Goal: Task Accomplishment & Management: Manage account settings

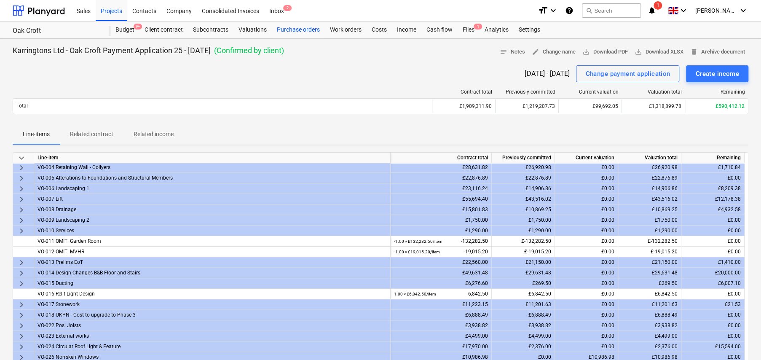
click at [274, 29] on div "Purchase orders" at bounding box center [298, 29] width 53 height 17
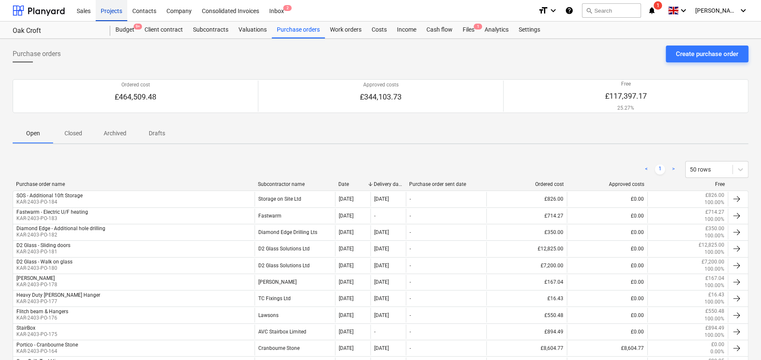
click at [118, 10] on div "Projects" at bounding box center [112, 10] width 32 height 21
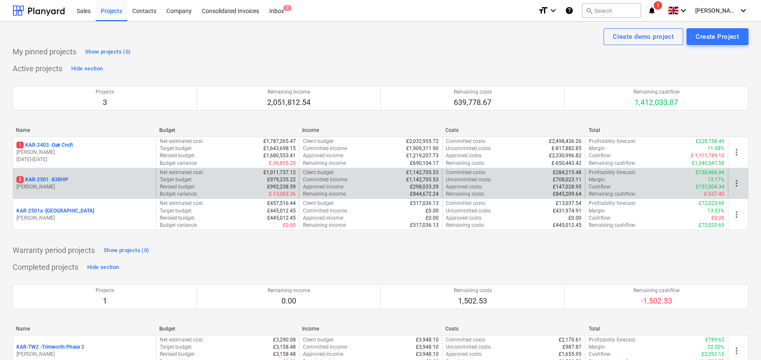
click at [65, 180] on p "3 KAR-2501 - 83BHP" at bounding box center [42, 179] width 52 height 7
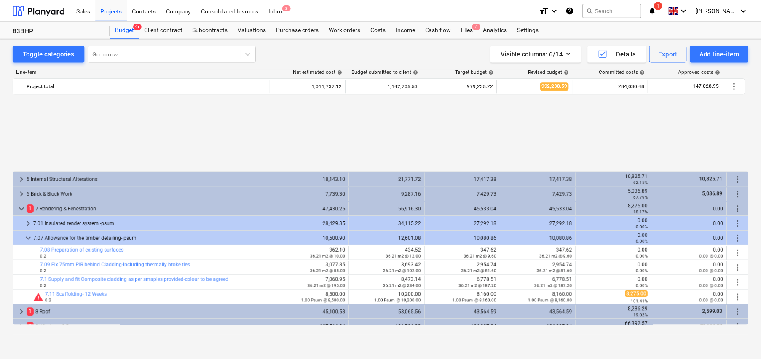
scroll to position [383, 0]
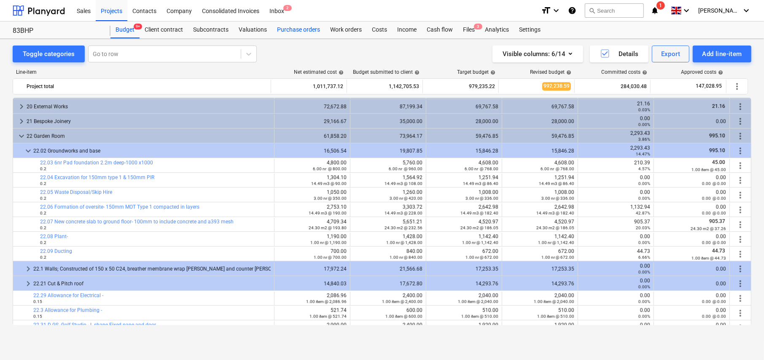
click at [304, 30] on div "Purchase orders" at bounding box center [298, 29] width 53 height 17
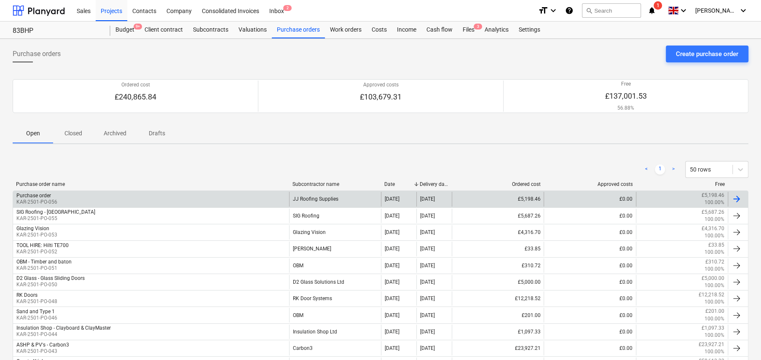
click at [333, 199] on div "JJ Roofing Supplies" at bounding box center [335, 199] width 92 height 14
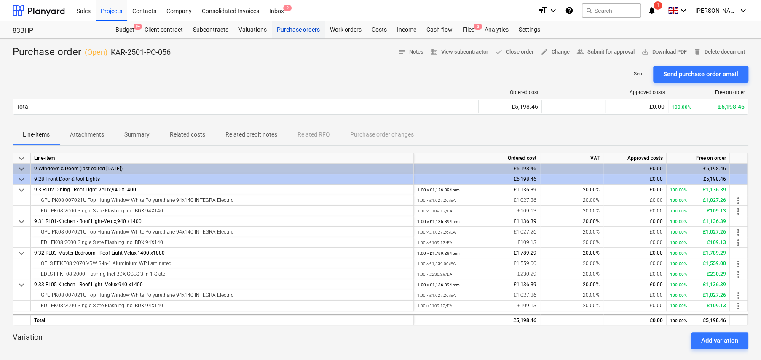
click at [295, 32] on div "Purchase orders" at bounding box center [298, 29] width 53 height 17
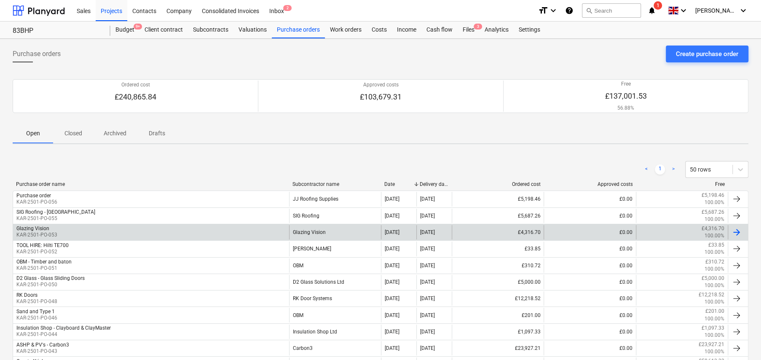
click at [318, 235] on div "Glazing Vision" at bounding box center [335, 232] width 92 height 14
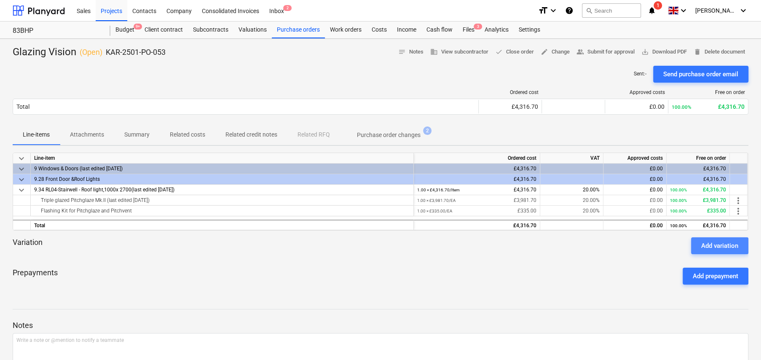
click at [724, 247] on div "Add variation" at bounding box center [719, 245] width 37 height 11
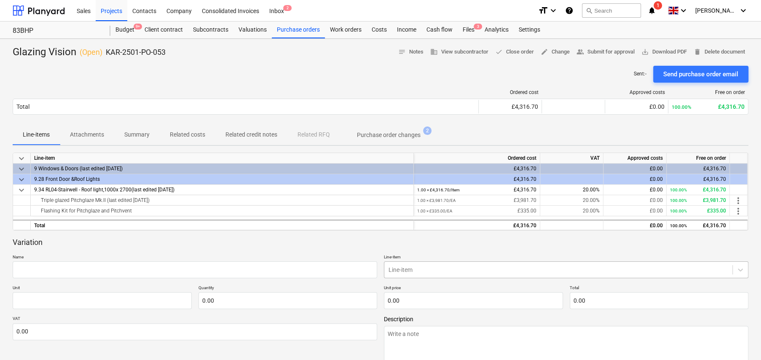
click at [463, 269] on body "Sales Projects Contacts Company Consolidated Invoices Inbox 2 format_size keybo…" at bounding box center [380, 180] width 761 height 360
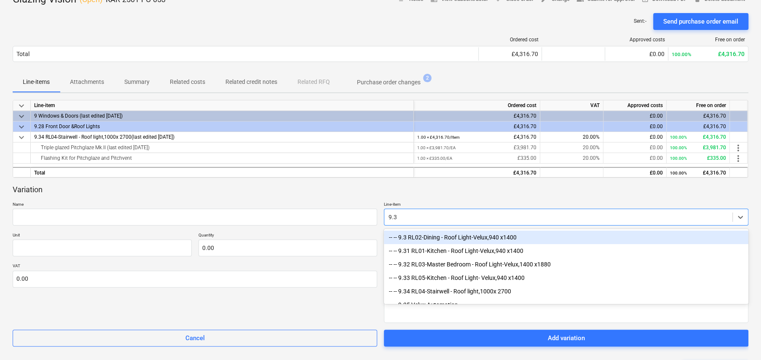
type input "9.34"
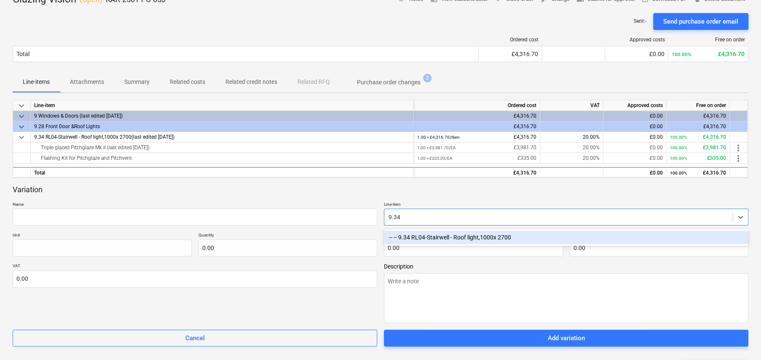
type textarea "x"
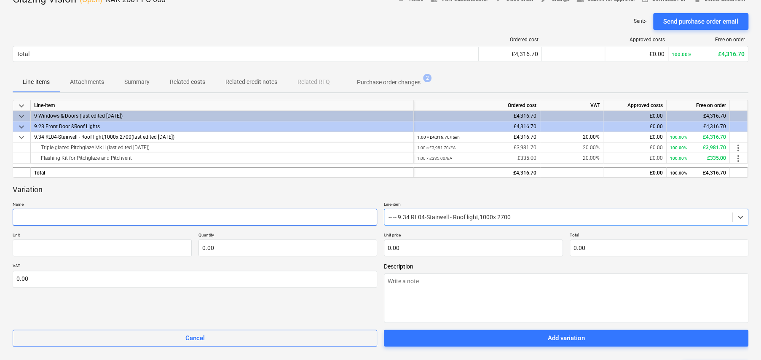
click at [90, 213] on input "text" at bounding box center [195, 217] width 365 height 17
type textarea "x"
type input "D"
type textarea "x"
type input "De"
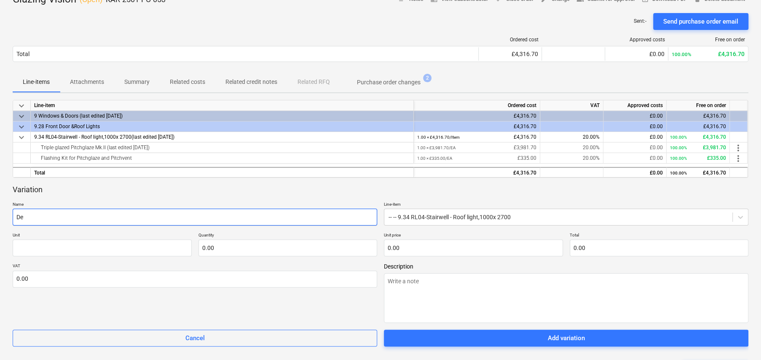
type textarea "x"
type input "Del"
type textarea "x"
type input "Deli"
type textarea "x"
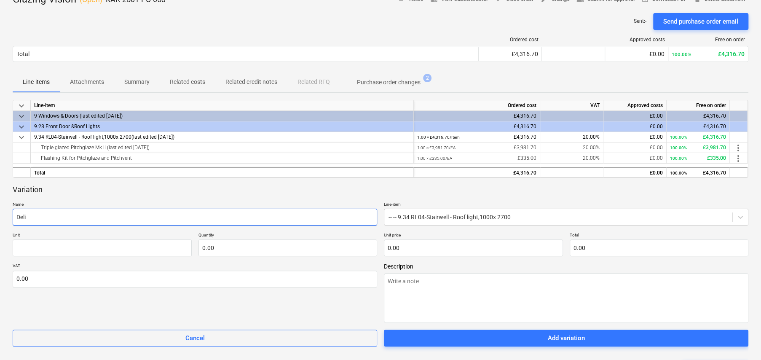
type input "Deliv"
type textarea "x"
type input "Delive"
type textarea "x"
type input "Deliver"
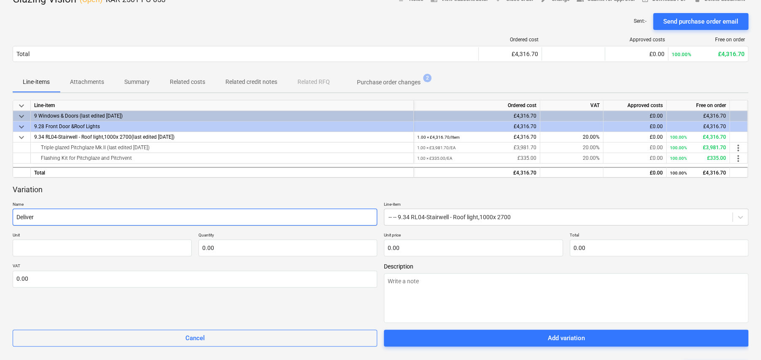
type textarea "x"
type input "Delivery"
type textarea "x"
type input "Delivery"
type textarea "x"
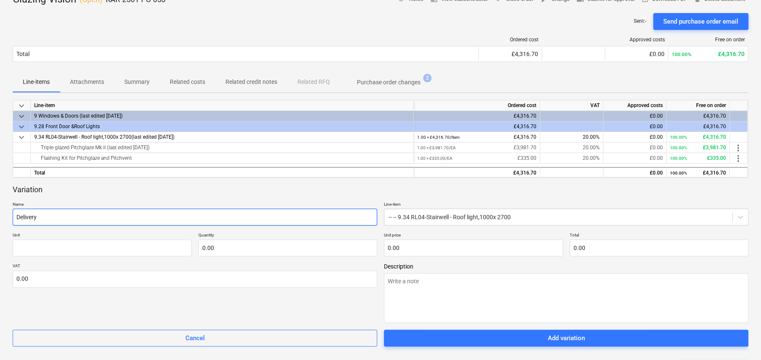
type input "Delivery C"
type textarea "x"
type input "Delivery Ch"
type textarea "x"
type input "Delivery Cha"
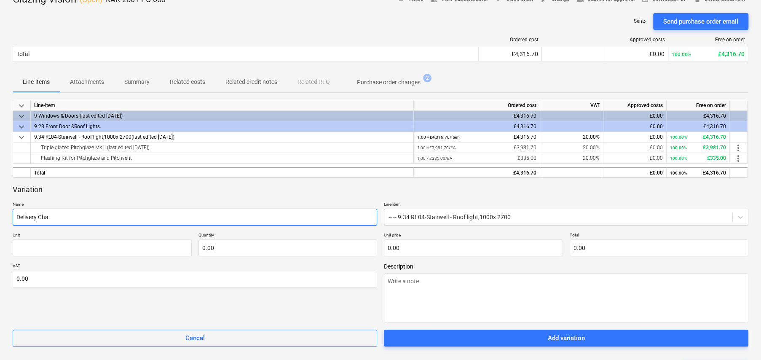
type textarea "x"
type input "Delivery Char"
type textarea "x"
type input "Delivery Charg"
type textarea "x"
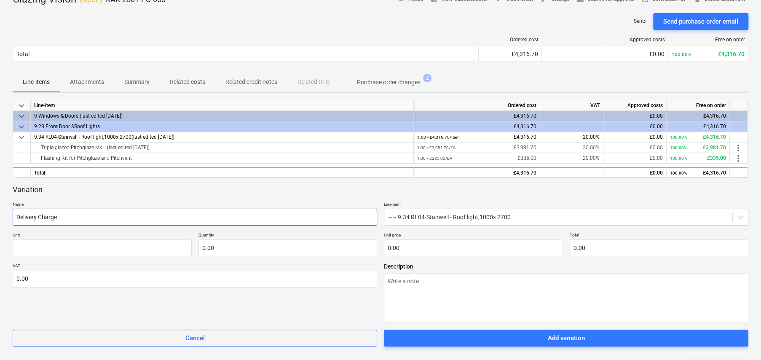
type input "Delivery Charge"
type textarea "x"
type input "i"
type textarea "x"
type input "it"
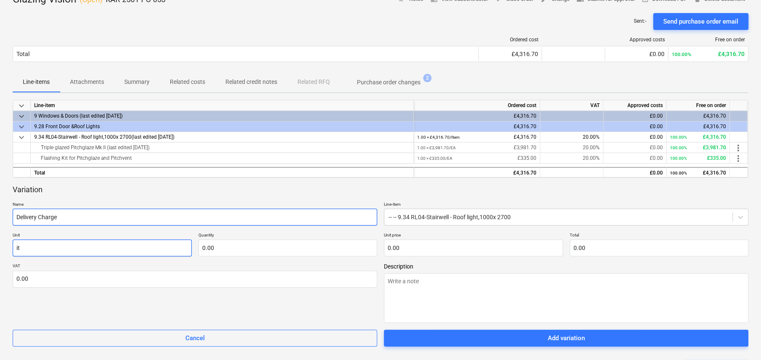
type textarea "x"
type input "ite"
type textarea "x"
type input "item"
type textarea "x"
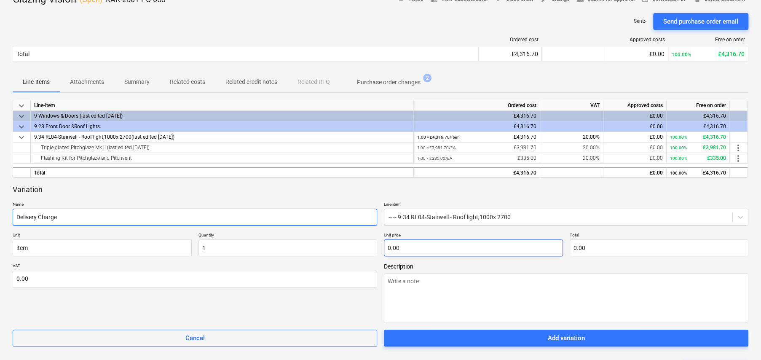
type input "1.00"
type textarea "x"
type input "3"
type input "3.00"
type textarea "x"
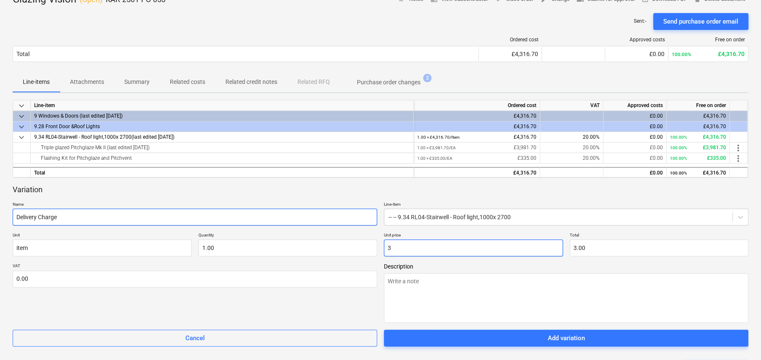
type input "34"
type input "34.00"
type textarea "x"
type input "349"
type input "349.00"
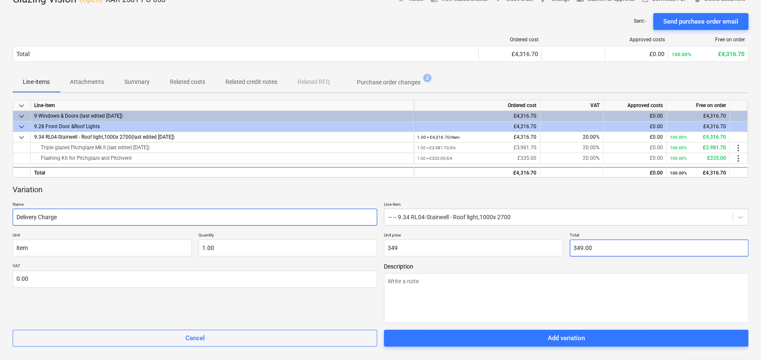
type input "349.00"
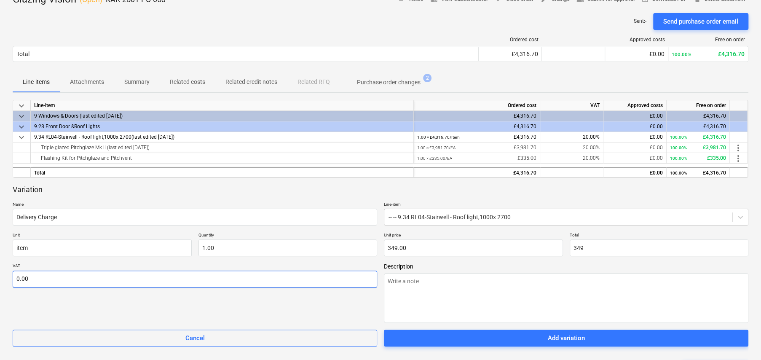
type input "349.00"
click at [72, 280] on input "text" at bounding box center [195, 279] width 365 height 17
type textarea "x"
type input "2"
type textarea "x"
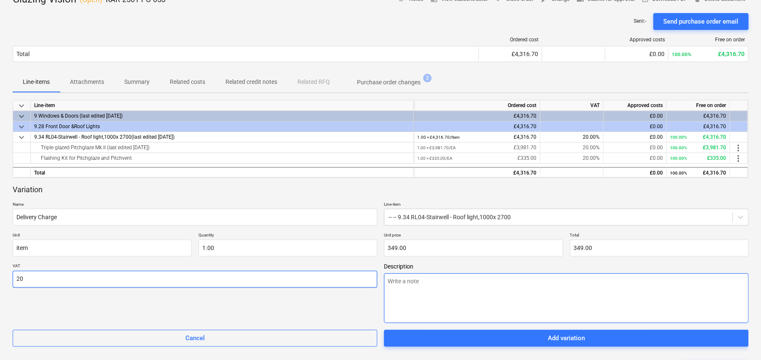
type input "20.00"
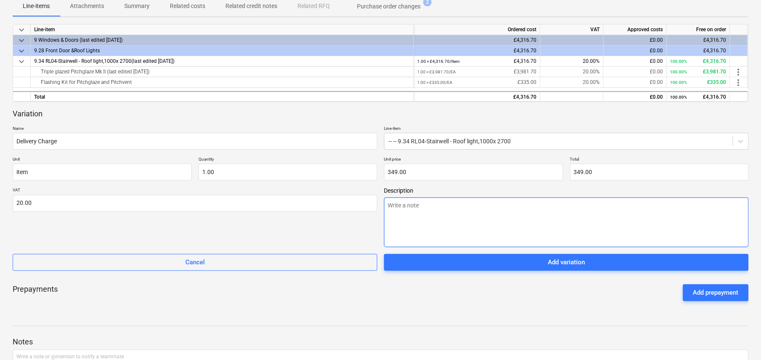
scroll to position [137, 0]
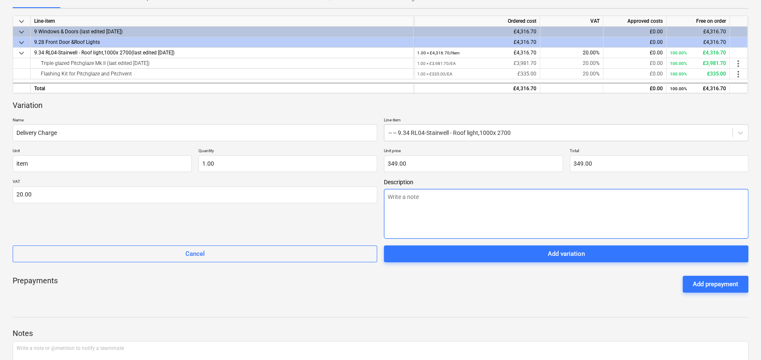
type textarea "x"
type textarea "D"
type textarea "x"
type textarea "De"
type textarea "x"
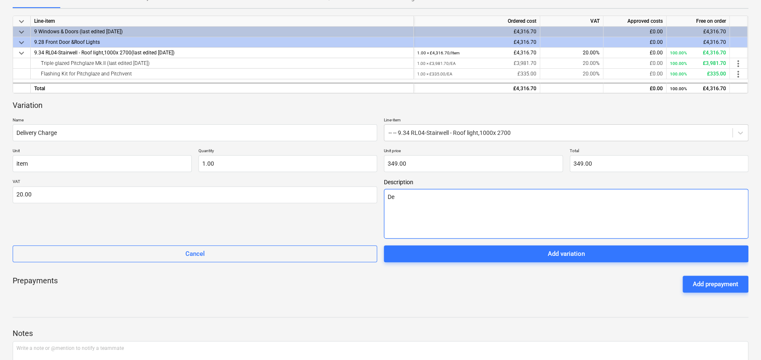
type textarea "Del"
type textarea "x"
type textarea "Deli"
type textarea "x"
type textarea "Deliv"
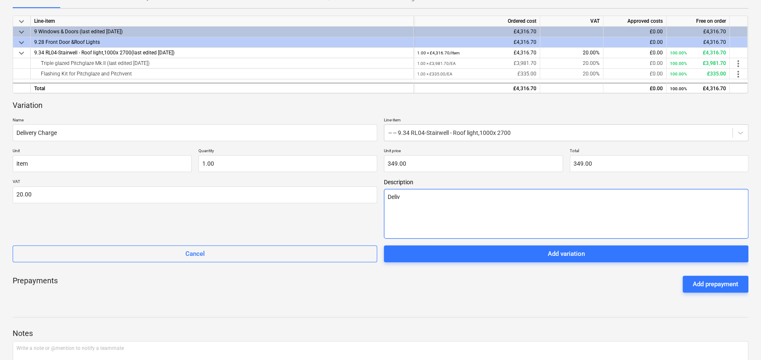
type textarea "x"
type textarea "Delive"
type textarea "x"
type textarea "Deliver"
type textarea "x"
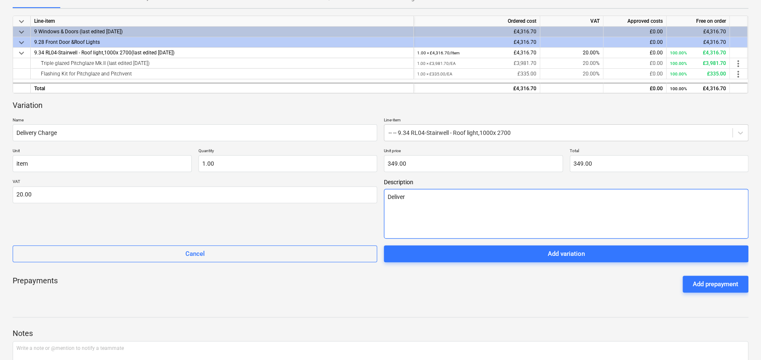
type textarea "Delivery"
type textarea "x"
type textarea "Delivery"
type textarea "x"
type textarea "Delivery c"
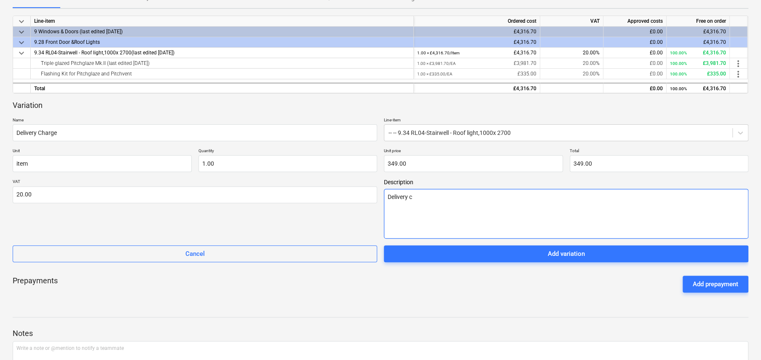
type textarea "x"
type textarea "Delivery ca"
type textarea "x"
type textarea "Delivery cah"
type textarea "x"
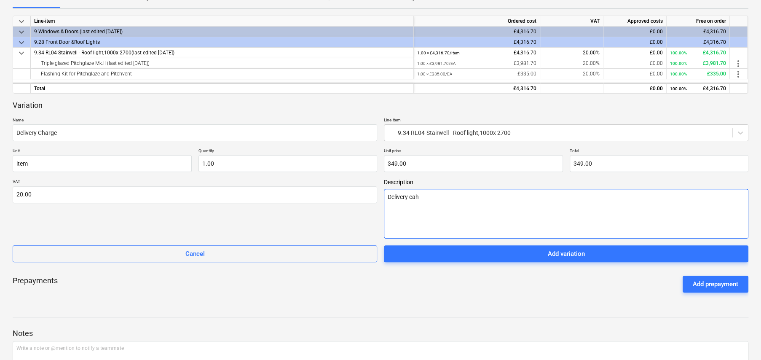
type textarea "Delivery cahr"
type textarea "x"
type textarea "Delivery cahrg"
type textarea "x"
type textarea "Delivery cahrge"
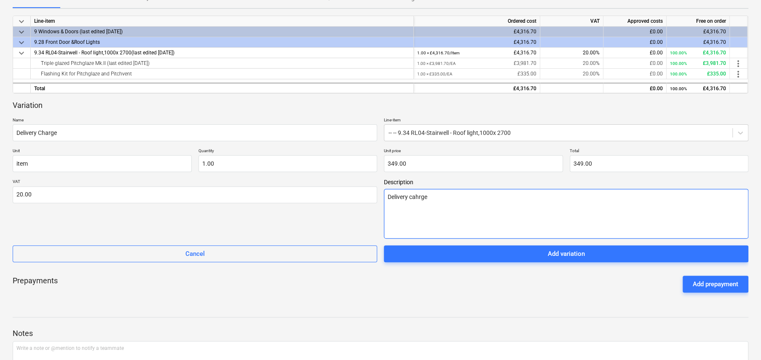
type textarea "x"
type textarea "Delivery cahrge"
type textarea "x"
type textarea "Delivery cahrge a"
type textarea "x"
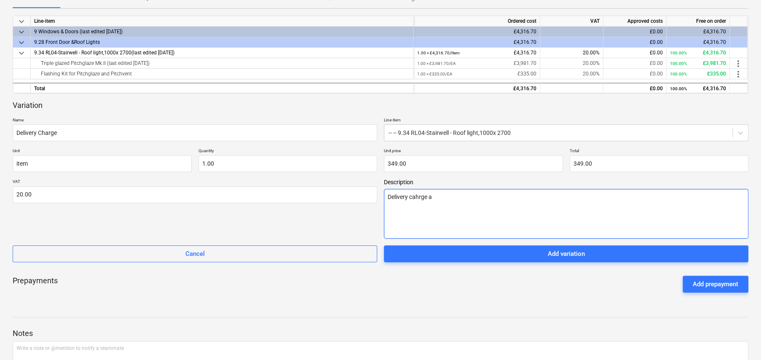
type textarea "Delivery cahrge ad"
type textarea "x"
type textarea "Delivery cahrge add"
type textarea "x"
type textarea "Delivery cahrge adde"
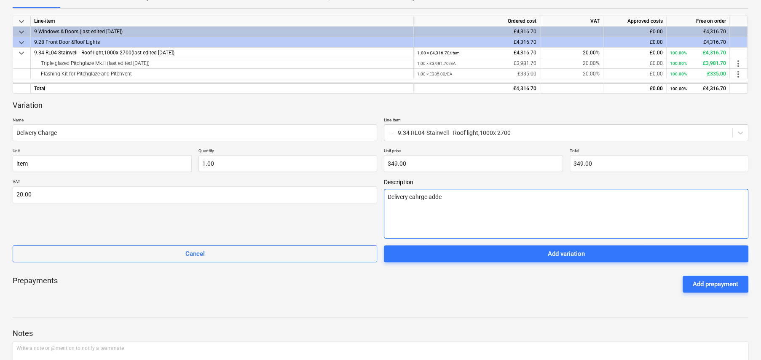
type textarea "x"
type textarea "Delivery cahrge added"
type textarea "x"
type textarea "Delivery cahrge added"
type textarea "x"
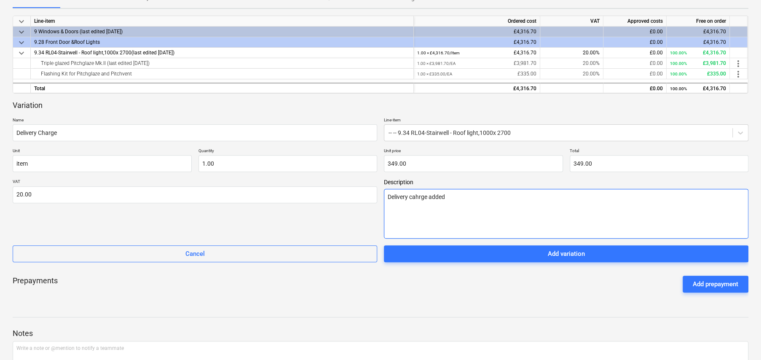
type textarea "Delivery cahrge added a"
type textarea "x"
type textarea "Delivery cahrge added af"
type textarea "x"
type textarea "Delivery cahrge added aft"
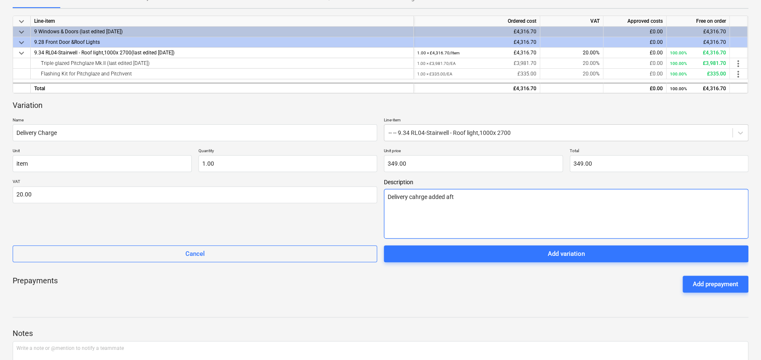
type textarea "x"
type textarea "Delivery cahrge added afte"
type textarea "x"
type textarea "Delivery cahrge added after"
type textarea "x"
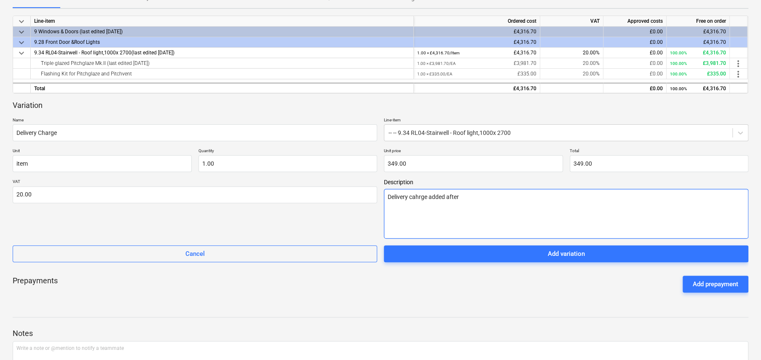
type textarea "Delivery cahrge added after"
type textarea "x"
type textarea "Delivery cahrge added after P"
type textarea "x"
type textarea "Delivery cahrge added after PO"
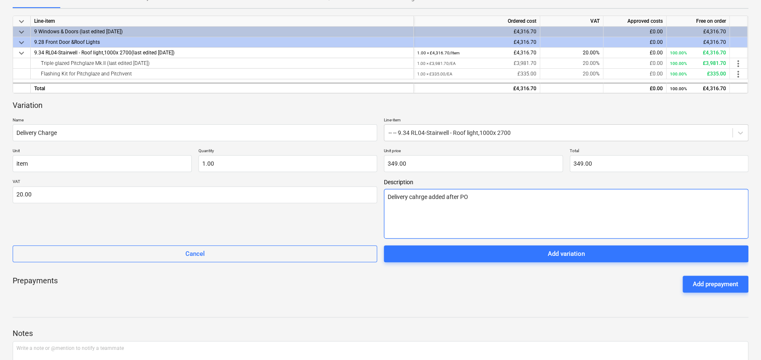
type textarea "x"
type textarea "Delivery cahrge added after PO"
type textarea "x"
type textarea "Delivery cahrge added after PO f"
type textarea "x"
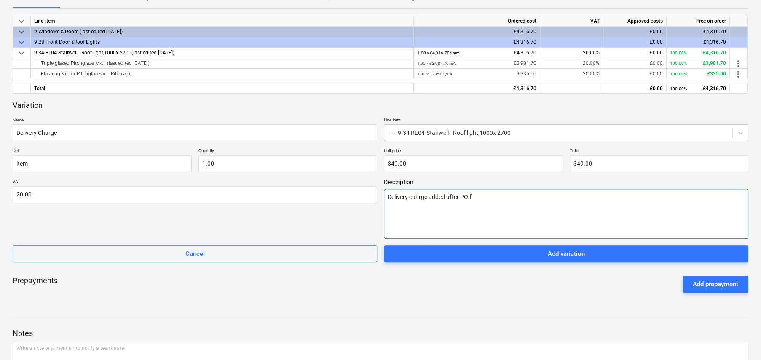
type textarea "Delivery cahrge added after PO fi"
type textarea "x"
type textarea "Delivery cahrge added after PO fir"
type textarea "x"
type textarea "Delivery cahrge added after PO firs"
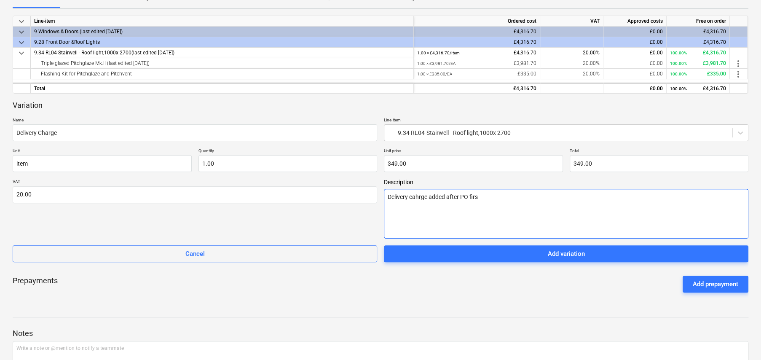
type textarea "x"
type textarea "Delivery cahrge added after PO first"
type textarea "x"
type textarea "Delivery cahrge added after PO first"
type textarea "x"
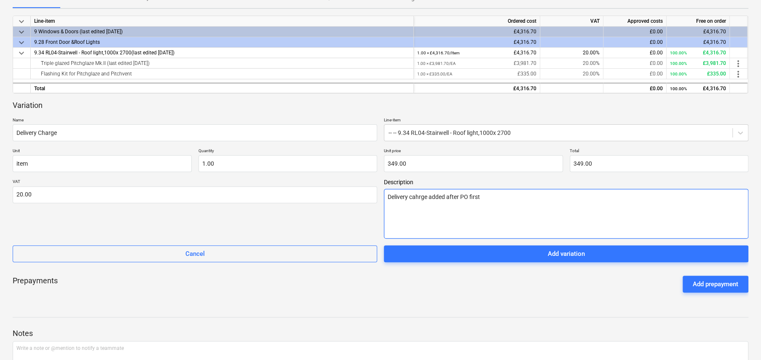
type textarea "Delivery cahrge added after PO first c"
type textarea "x"
type textarea "Delivery cahrge added after PO first cr"
type textarea "x"
type textarea "Delivery cahrge added after PO first cre"
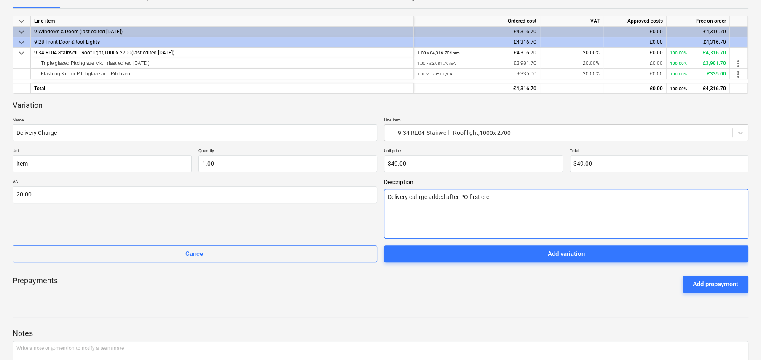
type textarea "x"
type textarea "Delivery cahrge added after PO first crea"
type textarea "x"
type textarea "Delivery cahrge added after PO first creat"
type textarea "x"
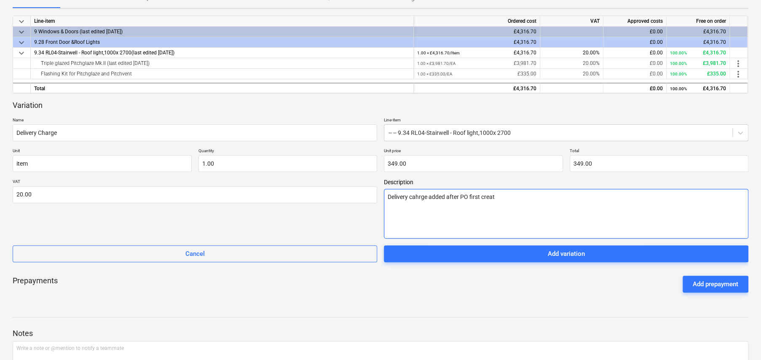
type textarea "Delivery cahrge added after PO first create"
type textarea "x"
type textarea "Delivery cahrge added after PO first created"
type textarea "x"
click at [574, 203] on textarea "Delivery charge added after PO first created" at bounding box center [566, 214] width 365 height 50
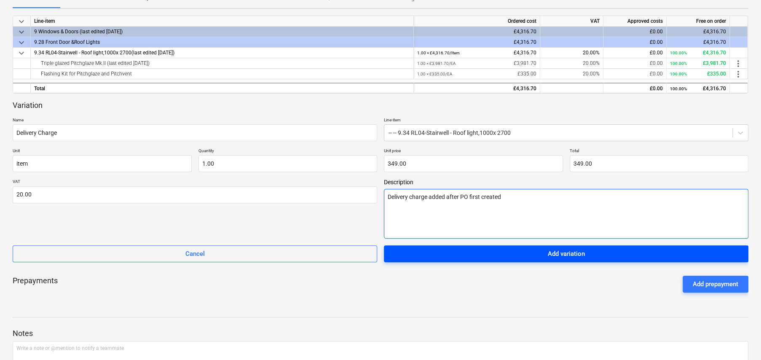
type textarea "Delivery charge added after PO first created"
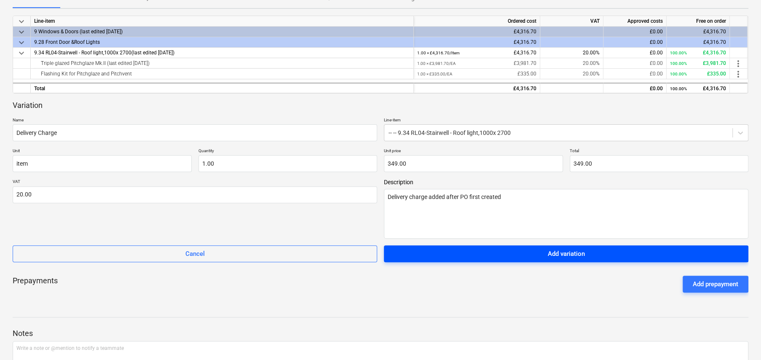
click at [586, 256] on span "Add variation" at bounding box center [566, 253] width 344 height 11
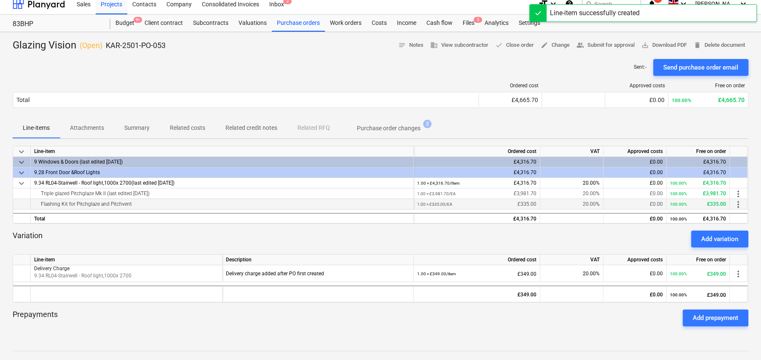
scroll to position [0, 0]
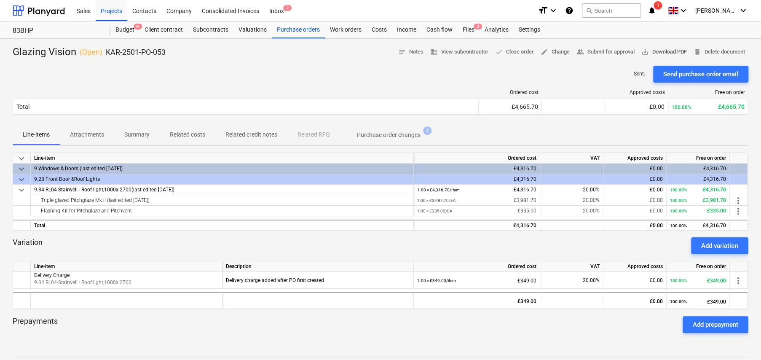
click at [650, 52] on span "save_alt Download PDF" at bounding box center [664, 52] width 46 height 10
click at [289, 32] on div "Purchase orders" at bounding box center [298, 29] width 53 height 17
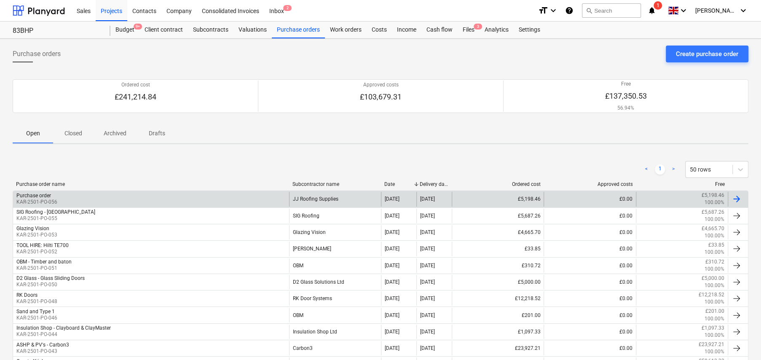
click at [327, 201] on div "JJ Roofing Supplies" at bounding box center [335, 199] width 92 height 14
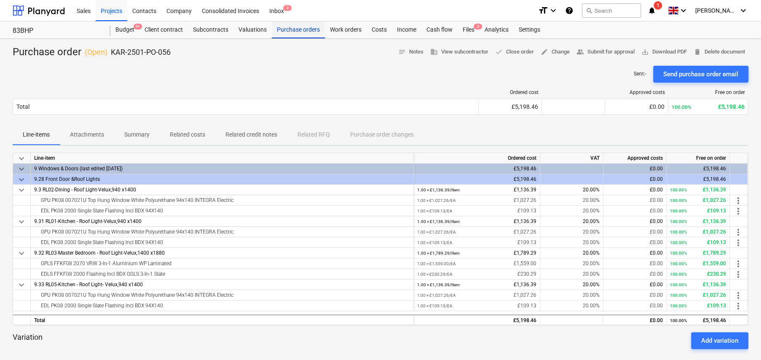
click at [293, 31] on div "Purchase orders" at bounding box center [298, 29] width 53 height 17
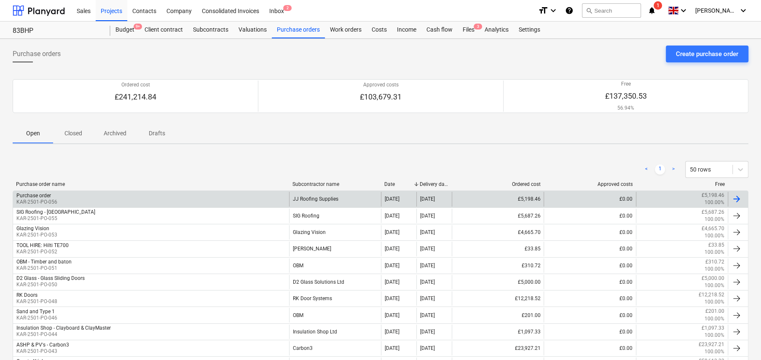
click at [320, 199] on div "JJ Roofing Supplies" at bounding box center [335, 199] width 92 height 14
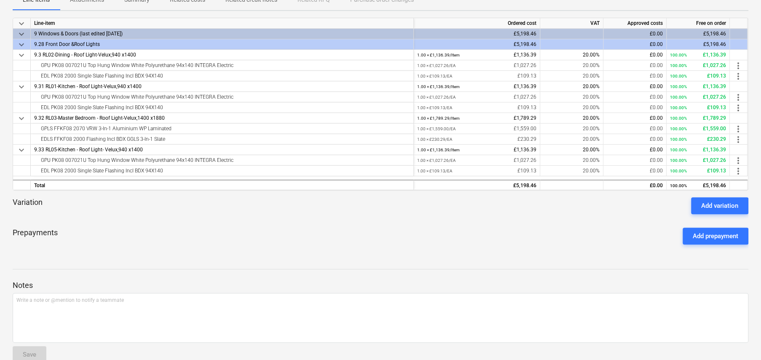
scroll to position [151, 0]
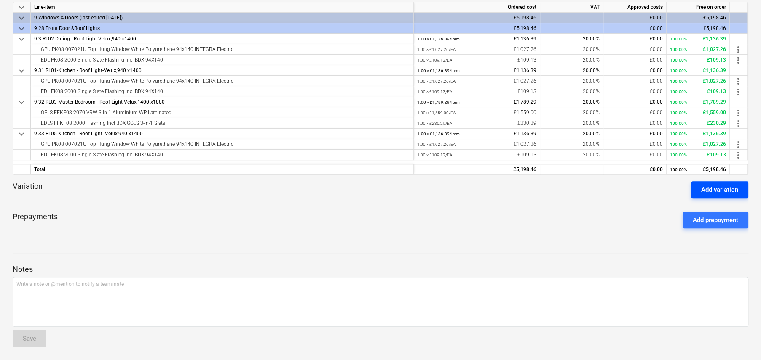
click at [720, 189] on div "Add variation" at bounding box center [719, 189] width 37 height 11
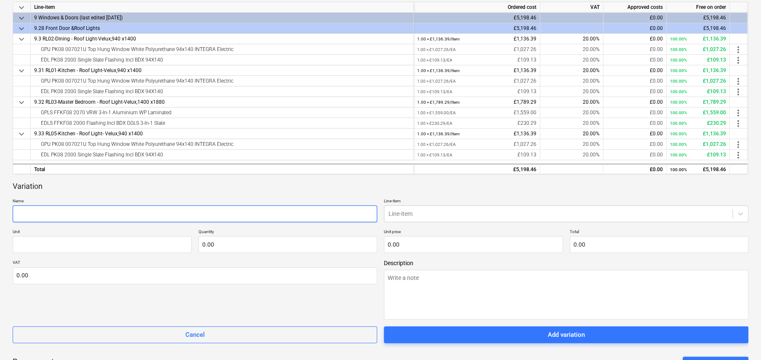
click at [261, 211] on input "text" at bounding box center [195, 213] width 365 height 17
type textarea "x"
type input "C"
type textarea "x"
type input "Ca"
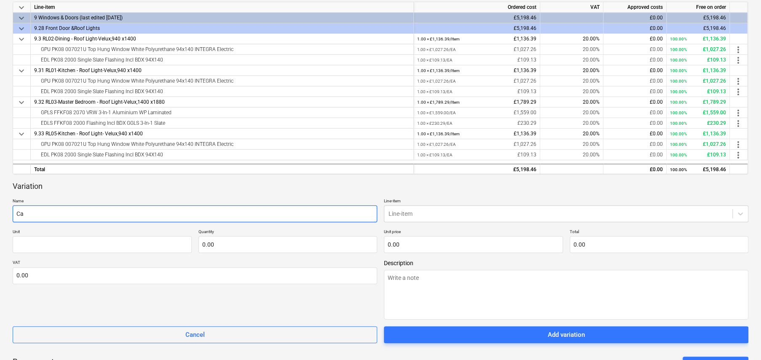
type textarea "x"
type input "Car"
type textarea "x"
type input "[PERSON_NAME]"
type textarea "x"
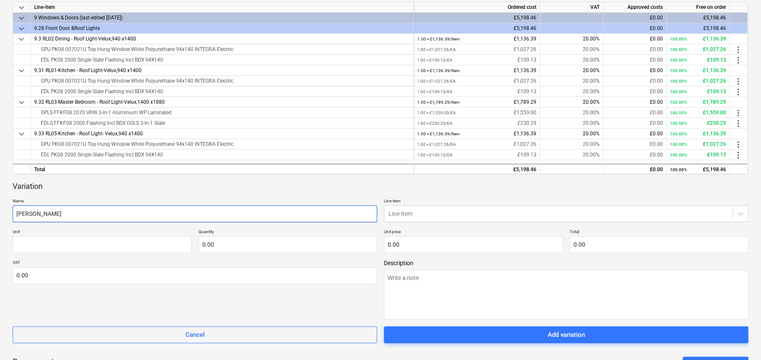
type input "[PERSON_NAME]"
type textarea "x"
type input "Carria"
type textarea "x"
type input "Carriag"
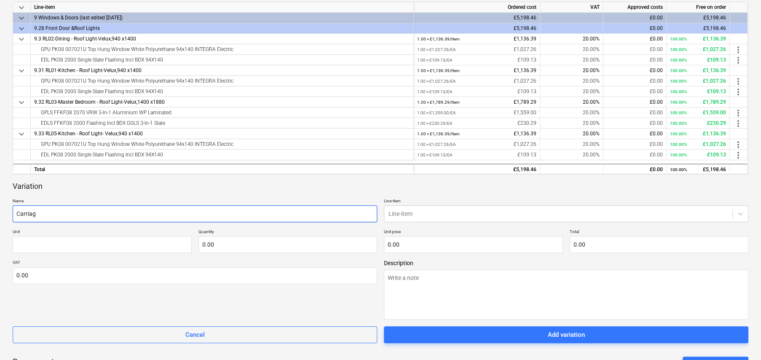
type textarea "x"
type input "Carriage"
type textarea "x"
type input "Carriage"
type textarea "x"
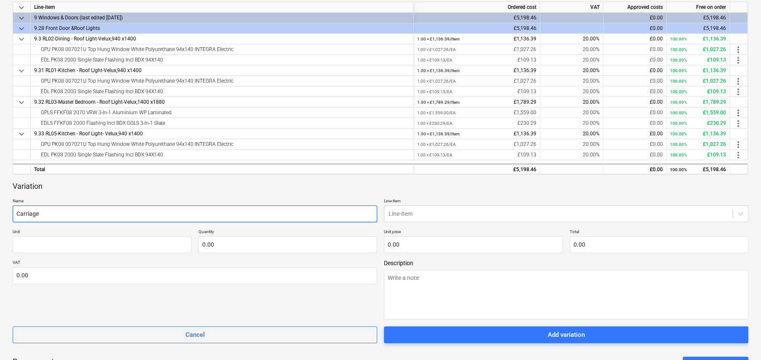
type input "Carriage C"
type textarea "x"
type input "Carriage Ch"
type textarea "x"
type input "Carriage Cha"
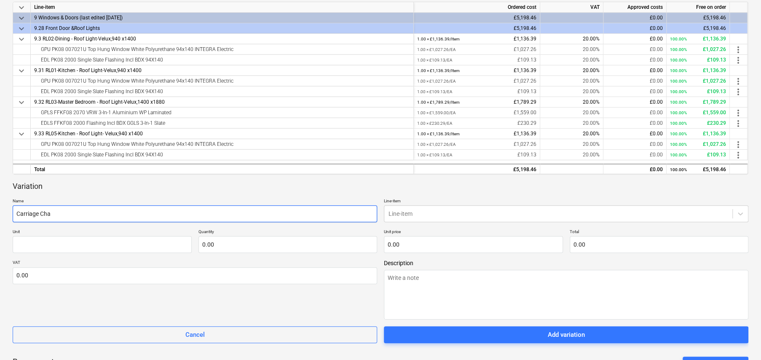
type textarea "x"
type input "Carriage Char"
type textarea "x"
type input "Carriage Charg"
type textarea "x"
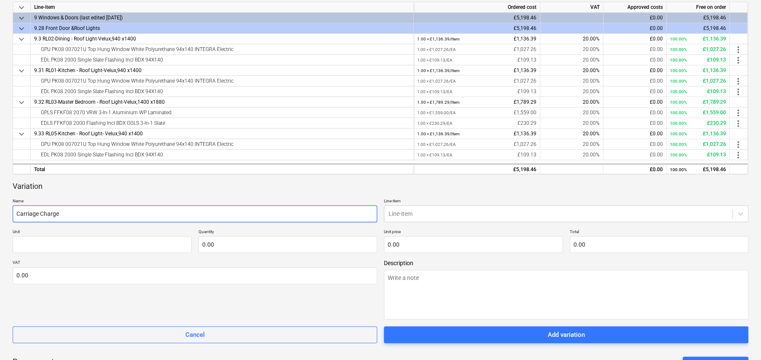
type input "Carriage Charge"
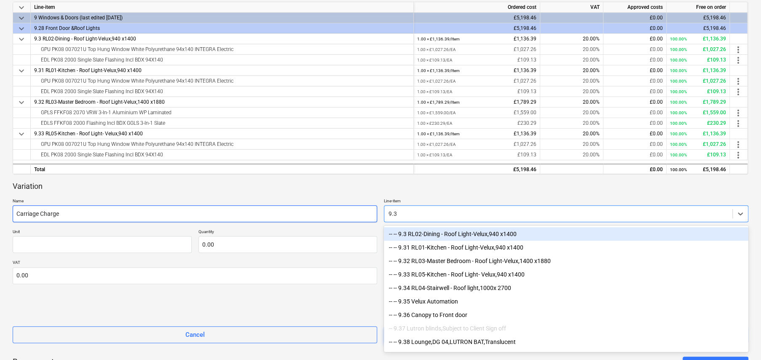
type input "9.33"
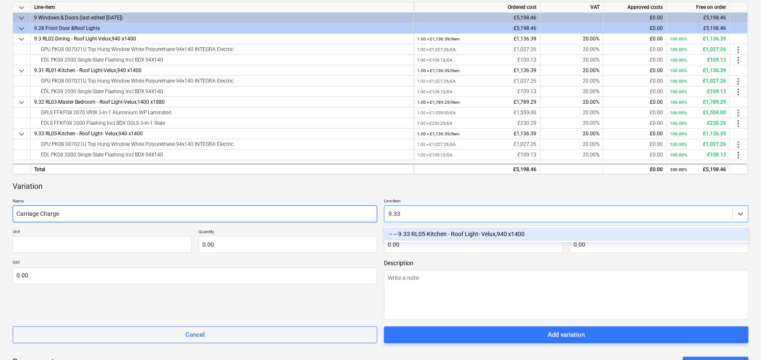
type textarea "x"
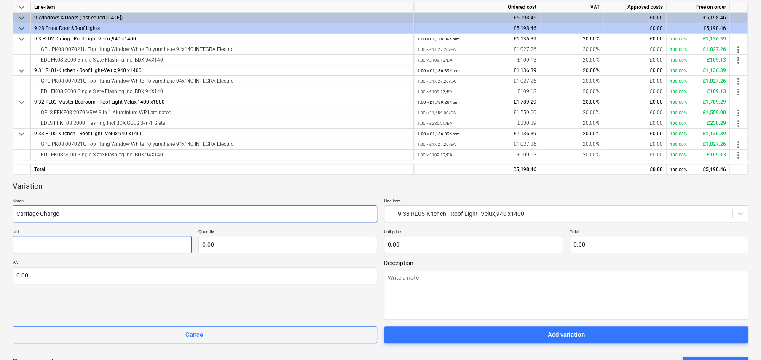
type textarea "x"
type input "i"
type textarea "x"
type input "it"
type textarea "x"
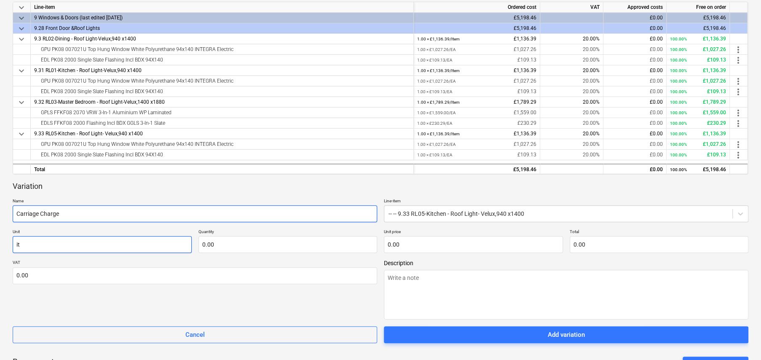
type input "ite"
type textarea "x"
type input "item"
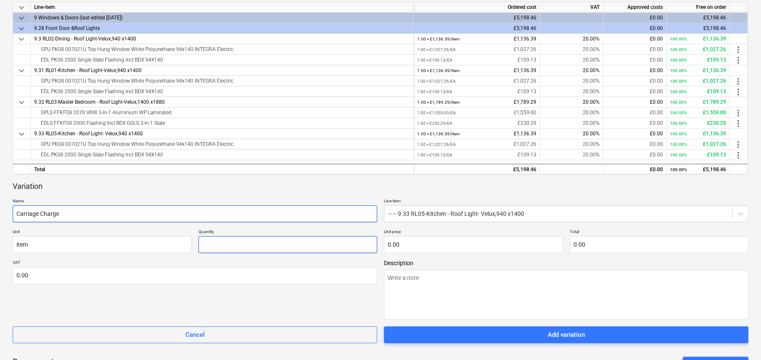
type textarea "x"
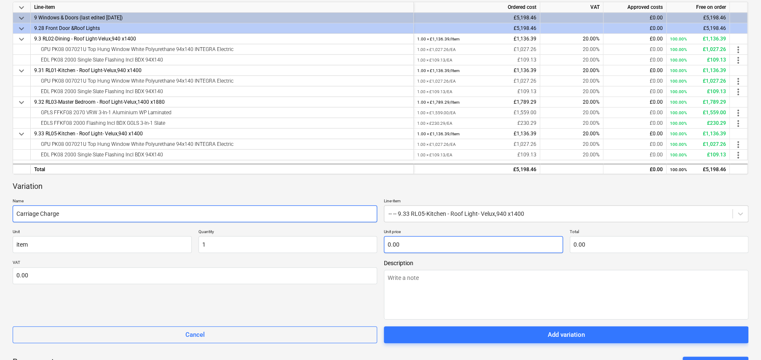
type input "1.00"
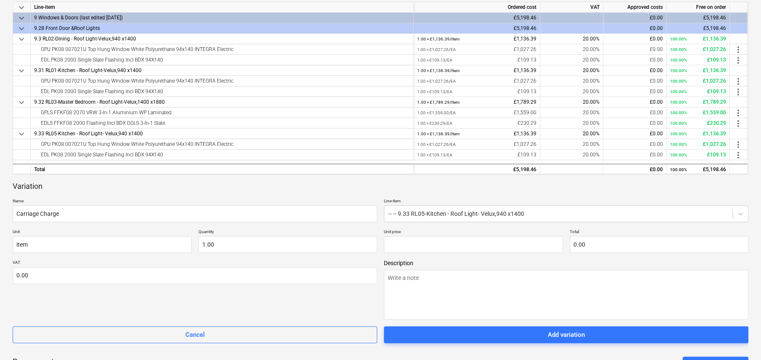
type input "0.00"
click at [391, 244] on input "text" at bounding box center [473, 244] width 179 height 17
type textarea "x"
type input "4"
type input "4.00"
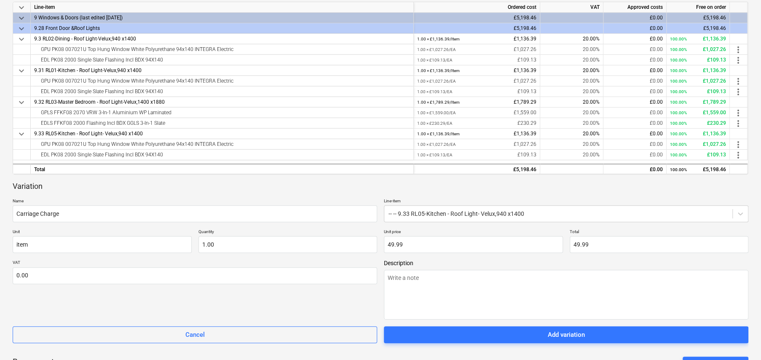
click at [75, 284] on div "VAT 0.00" at bounding box center [195, 290] width 365 height 60
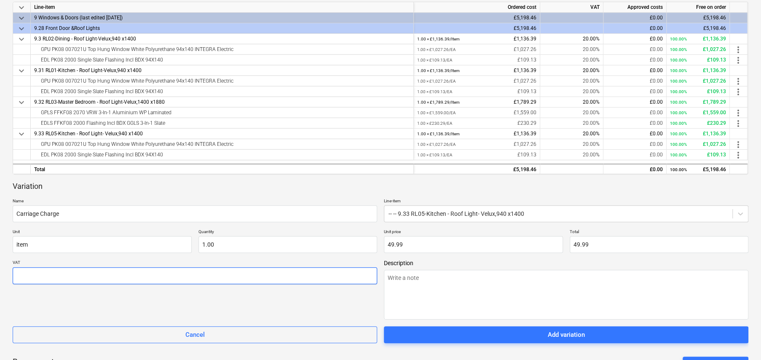
click at [77, 277] on input "text" at bounding box center [195, 275] width 365 height 17
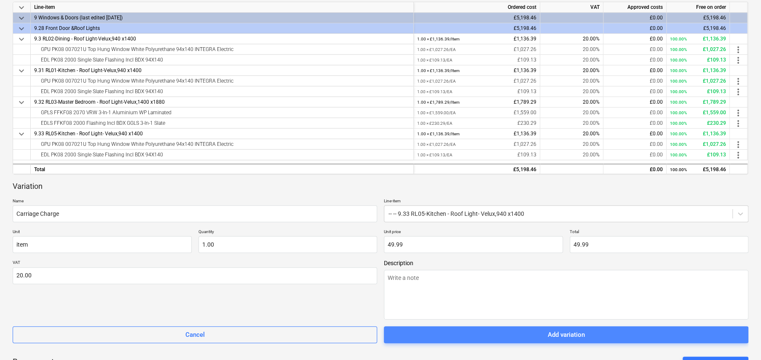
click at [506, 334] on span "Add variation" at bounding box center [566, 334] width 344 height 11
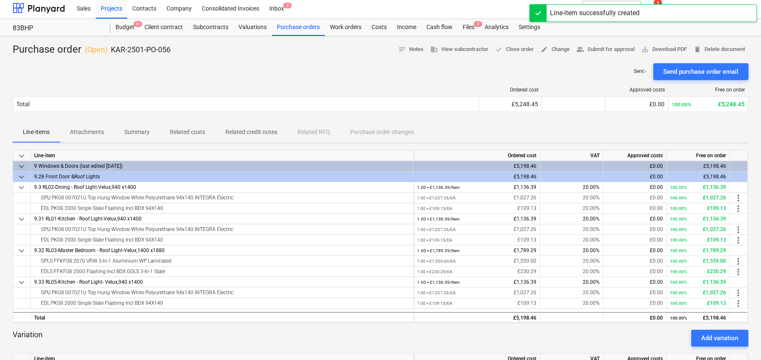
scroll to position [0, 0]
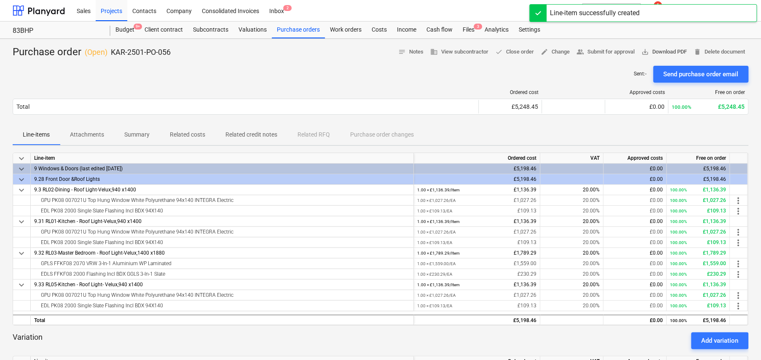
click at [657, 54] on span "save_alt Download PDF" at bounding box center [664, 52] width 46 height 10
